Goal: Task Accomplishment & Management: Use online tool/utility

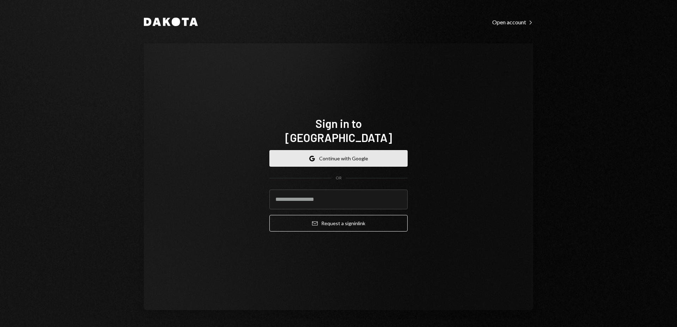
click at [342, 151] on button "Google Continue with Google" at bounding box center [338, 158] width 138 height 17
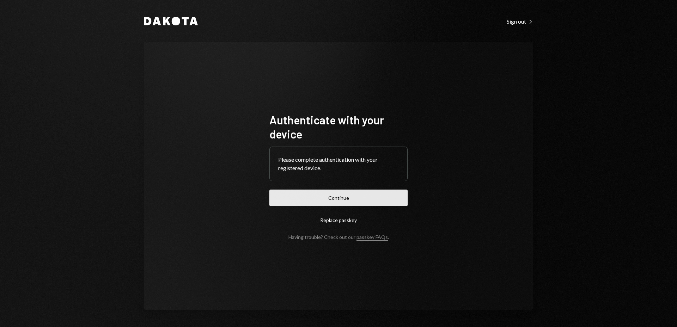
click at [344, 195] on button "Continue" at bounding box center [338, 198] width 138 height 17
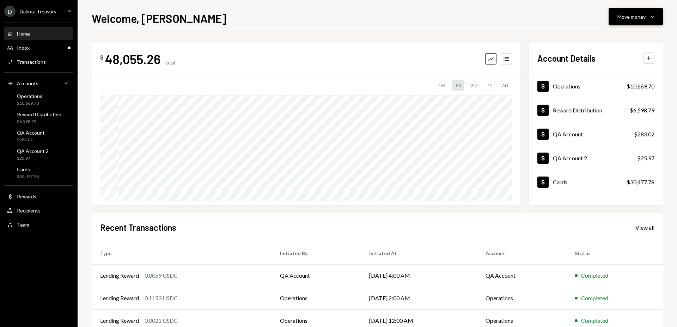
click at [642, 10] on button "Move money Caret Down" at bounding box center [635, 17] width 54 height 18
click at [614, 91] on div "Swap stablecoins" at bounding box center [629, 91] width 51 height 7
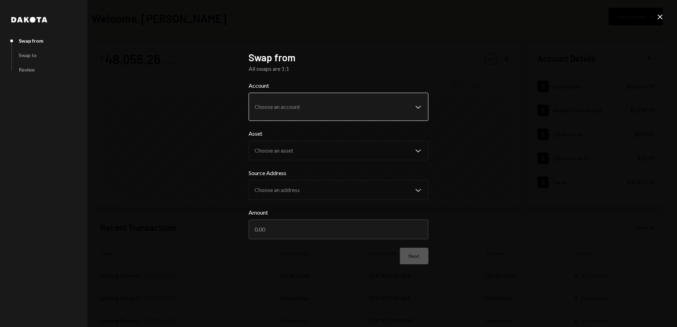
click at [330, 103] on body "D Dakota Treasury Caret Down Home Home Inbox Inbox Activities Transactions Acco…" at bounding box center [338, 163] width 677 height 327
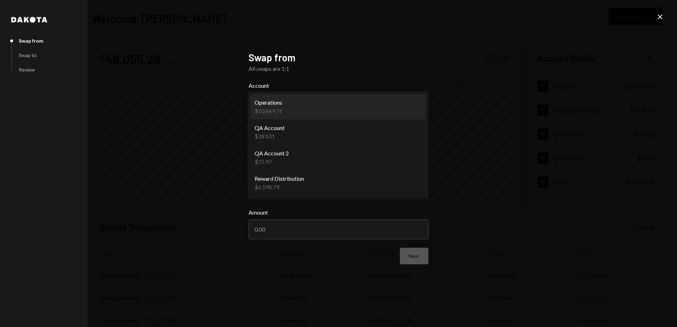
select select "**********"
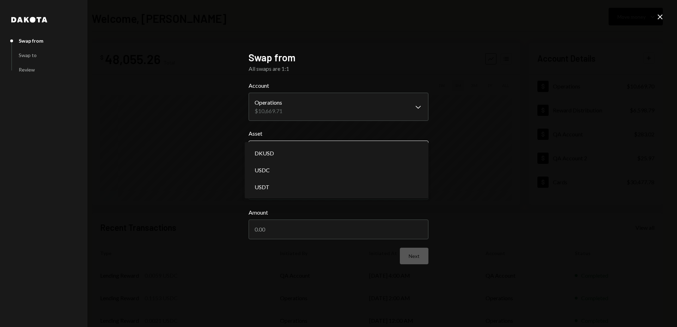
click at [321, 152] on body "D Dakota Treasury Caret Down Home Home Inbox Inbox Activities Transactions Acco…" at bounding box center [338, 163] width 677 height 327
select select "*****"
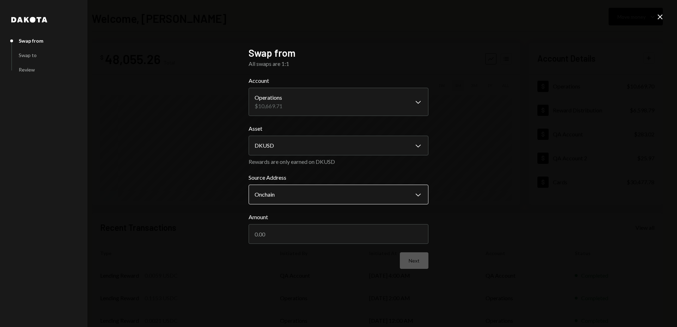
click at [331, 195] on body "D Dakota Treasury Caret Down Home Home Inbox Inbox Activities Transactions Acco…" at bounding box center [338, 163] width 677 height 327
click at [336, 236] on input "Amount" at bounding box center [338, 234] width 180 height 20
type input "20"
click at [417, 262] on button "Next" at bounding box center [414, 260] width 29 height 17
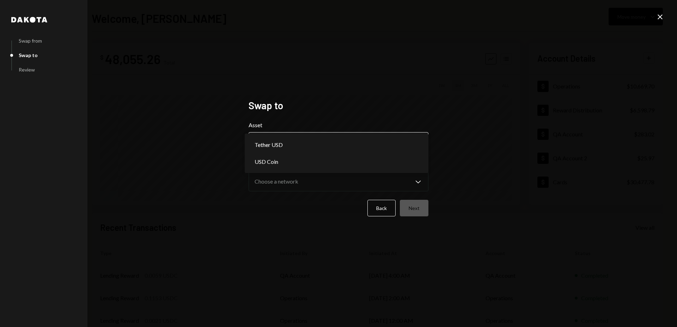
click at [331, 141] on body "D Dakota Treasury Caret Down Home Home Inbox Inbox Activities Transactions Acco…" at bounding box center [338, 163] width 677 height 327
click at [381, 107] on h2 "Swap to" at bounding box center [338, 106] width 180 height 14
click at [661, 17] on icon "Close" at bounding box center [659, 17] width 8 height 8
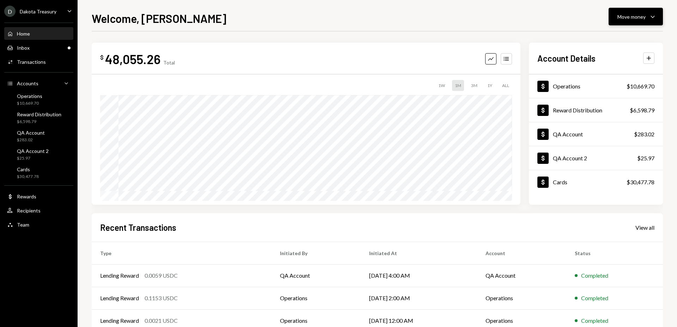
click at [635, 18] on div "Move money" at bounding box center [631, 16] width 28 height 7
click at [613, 54] on div "Transfer" at bounding box center [629, 53] width 51 height 7
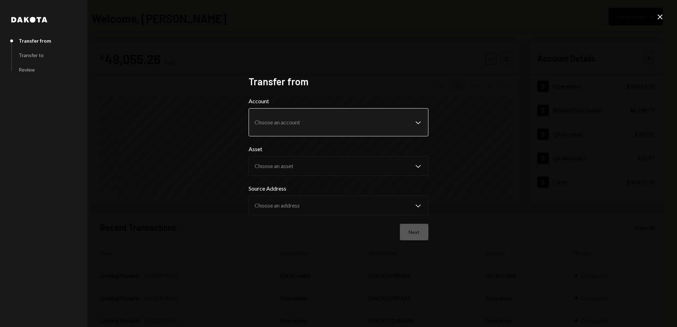
click at [300, 127] on body "D Dakota Treasury Caret Down Home Home Inbox Inbox Activities Transactions Acco…" at bounding box center [338, 163] width 677 height 327
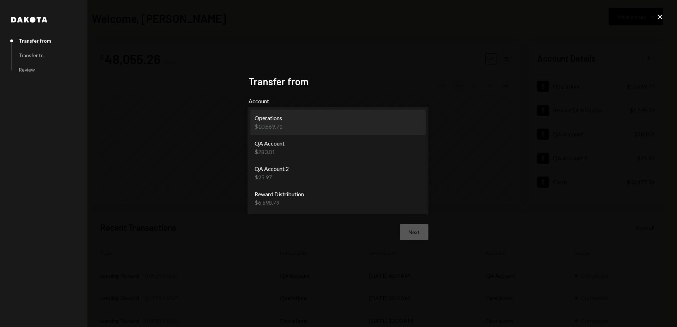
select select "**********"
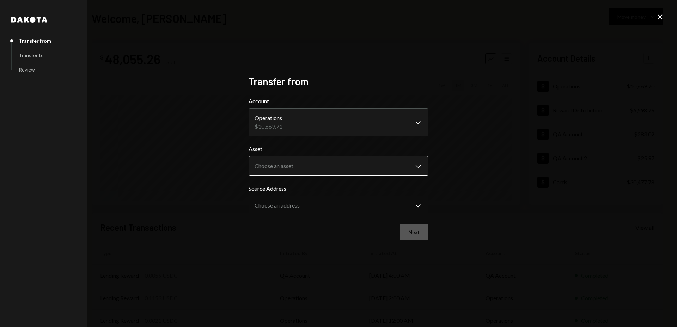
click at [323, 166] on body "D Dakota Treasury Caret Down Home Home Inbox Inbox Activities Transactions Acco…" at bounding box center [338, 163] width 677 height 327
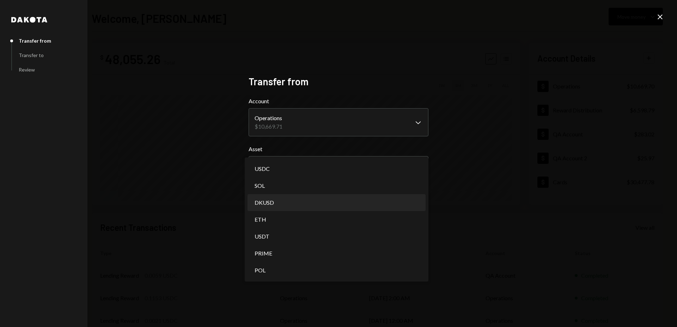
select select "*****"
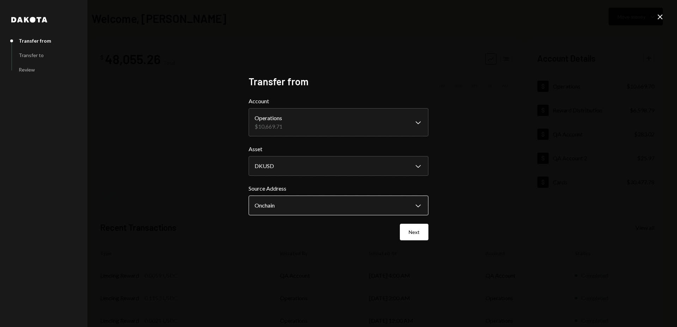
click at [334, 203] on body "D Dakota Treasury Caret Down Home Home Inbox Inbox Activities Transactions Acco…" at bounding box center [338, 163] width 677 height 327
click at [415, 235] on button "Next" at bounding box center [414, 232] width 29 height 17
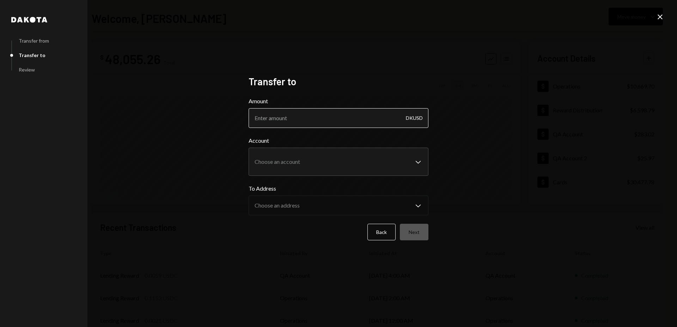
click at [347, 117] on input "Amount" at bounding box center [338, 118] width 180 height 20
type input "20"
click at [343, 165] on body "D Dakota Treasury Caret Down Home Home Inbox Inbox Activities Transactions Acco…" at bounding box center [338, 163] width 677 height 327
click at [327, 165] on body "D Dakota Treasury Caret Down Home Home Inbox Inbox Activities Transactions Acco…" at bounding box center [338, 163] width 677 height 327
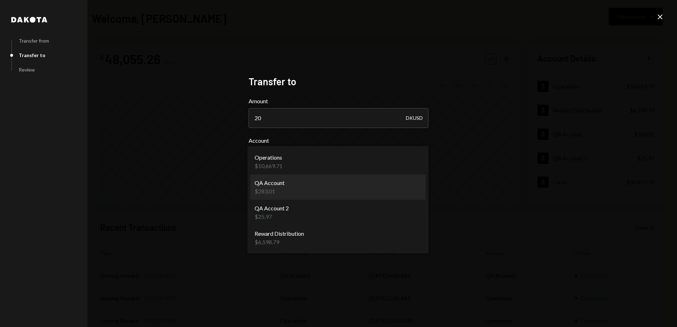
select select "**********"
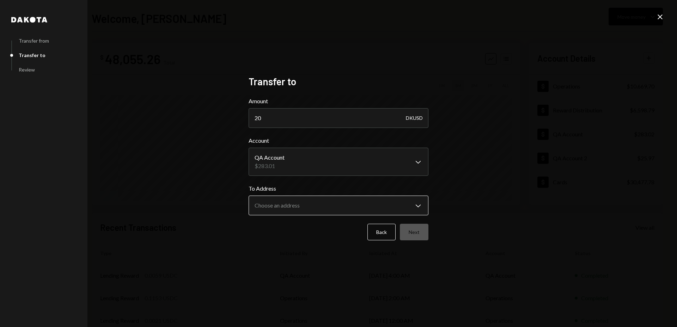
click at [343, 209] on body "D Dakota Treasury Caret Down Home Home Inbox Inbox Activities Transactions Acco…" at bounding box center [338, 163] width 677 height 327
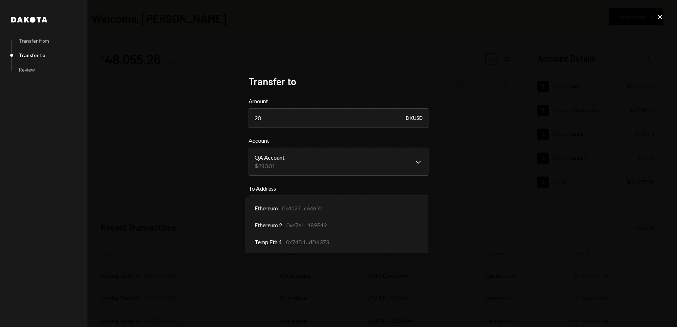
click at [368, 181] on div "**********" at bounding box center [338, 175] width 180 height 79
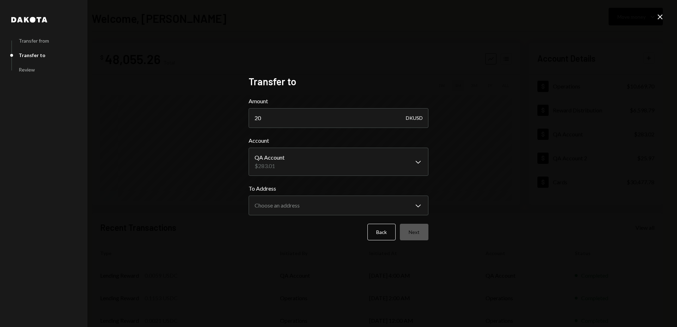
click at [661, 15] on icon at bounding box center [659, 16] width 5 height 5
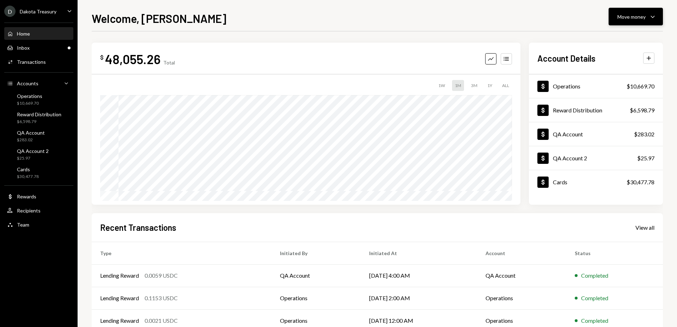
click at [637, 21] on button "Move money Caret Down" at bounding box center [635, 17] width 54 height 18
